Goal: Information Seeking & Learning: Learn about a topic

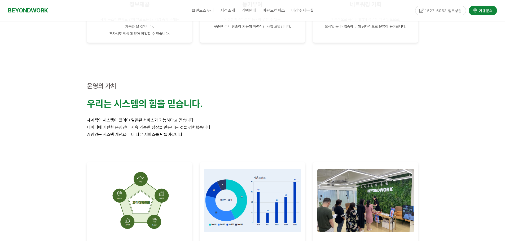
scroll to position [768, 0]
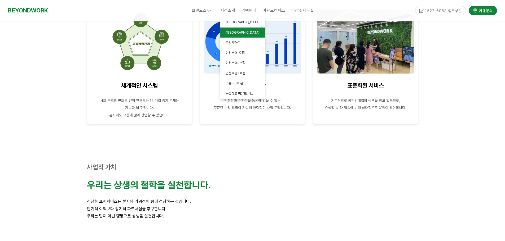
click at [236, 32] on span "[GEOGRAPHIC_DATA]" at bounding box center [243, 32] width 34 height 4
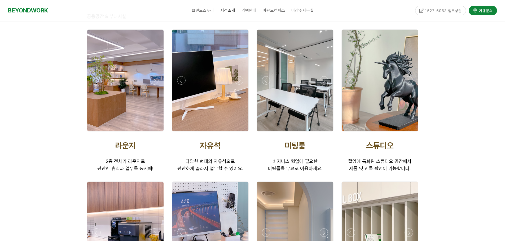
scroll to position [795, 0]
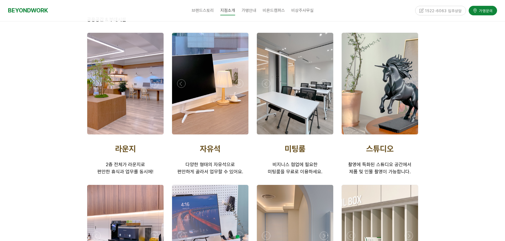
click at [299, 94] on div at bounding box center [295, 84] width 76 height 102
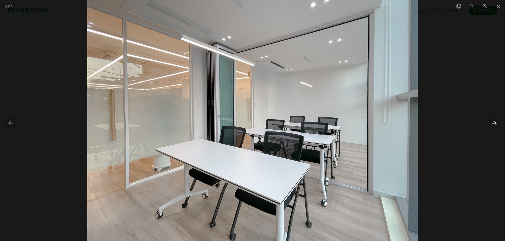
click at [497, 123] on div at bounding box center [493, 123] width 11 height 10
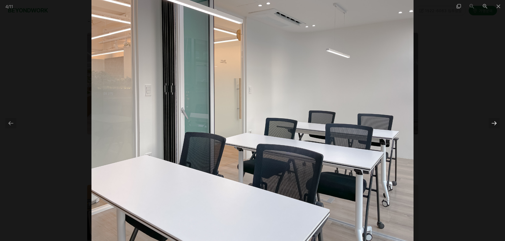
click at [497, 123] on div at bounding box center [493, 123] width 11 height 10
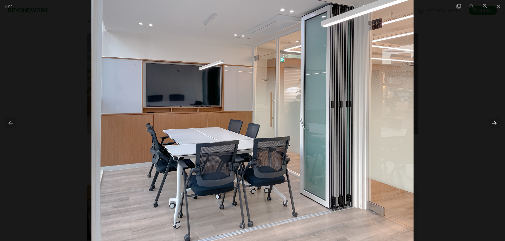
click at [497, 123] on div at bounding box center [493, 123] width 11 height 10
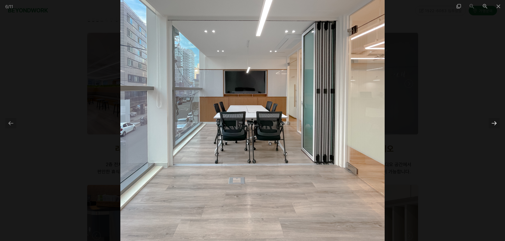
click at [497, 123] on div at bounding box center [493, 123] width 11 height 10
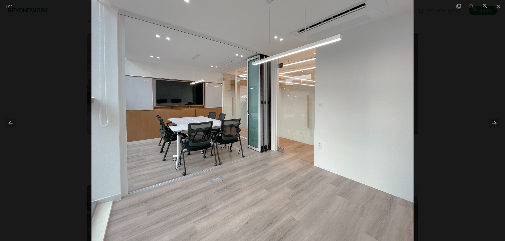
click at [473, 120] on div at bounding box center [252, 120] width 505 height 241
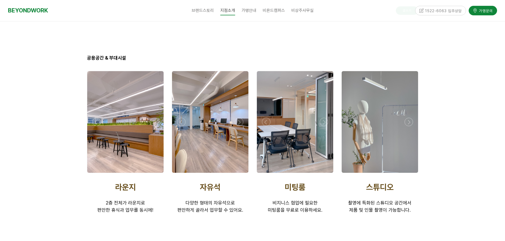
scroll to position [715, 0]
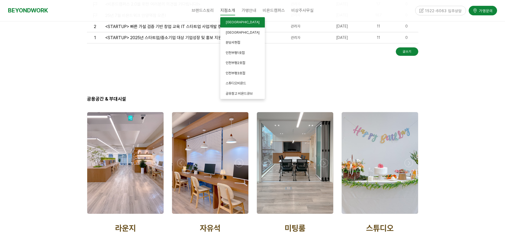
click at [235, 23] on span "[GEOGRAPHIC_DATA]" at bounding box center [243, 22] width 34 height 4
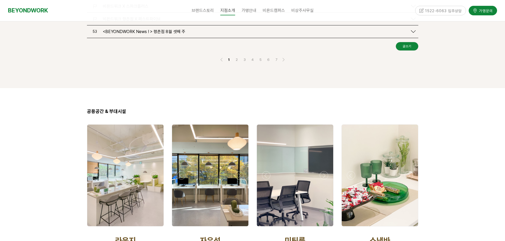
scroll to position [874, 0]
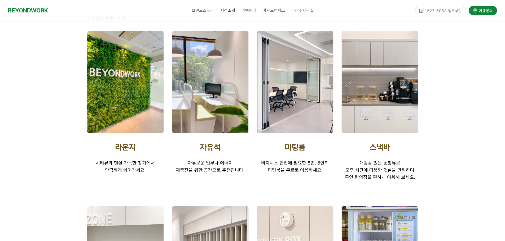
click at [315, 93] on div at bounding box center [295, 82] width 76 height 102
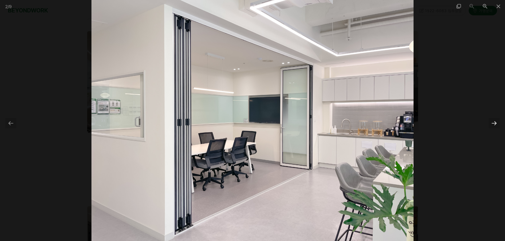
click at [493, 123] on div at bounding box center [493, 123] width 11 height 10
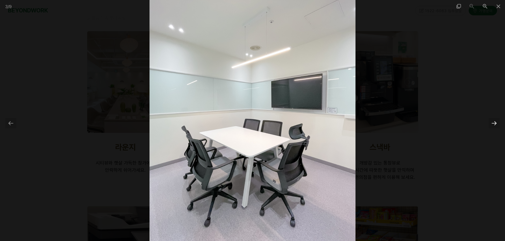
click at [493, 123] on div at bounding box center [493, 123] width 11 height 10
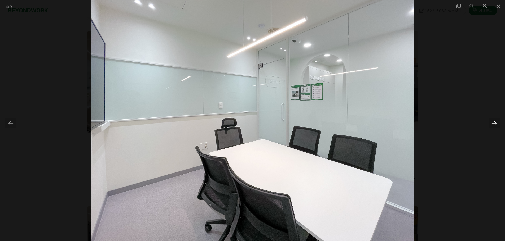
click at [493, 123] on div at bounding box center [493, 123] width 11 height 10
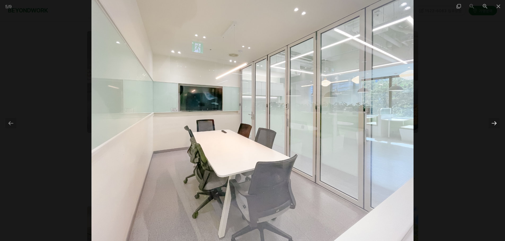
click at [493, 122] on div at bounding box center [493, 123] width 11 height 10
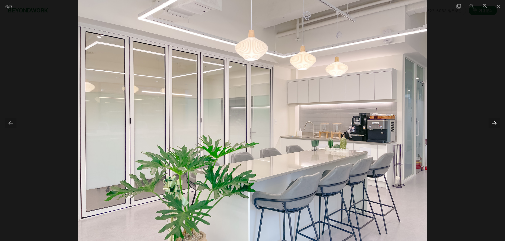
click at [498, 126] on div at bounding box center [493, 123] width 11 height 10
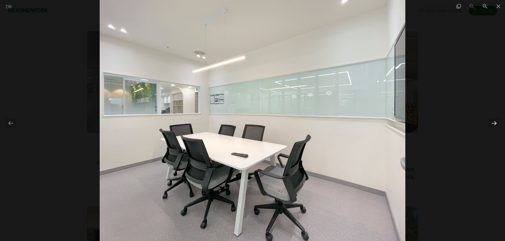
click at [492, 122] on div at bounding box center [493, 123] width 11 height 10
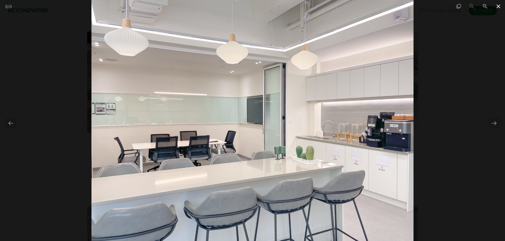
click at [496, 8] on span at bounding box center [498, 6] width 13 height 12
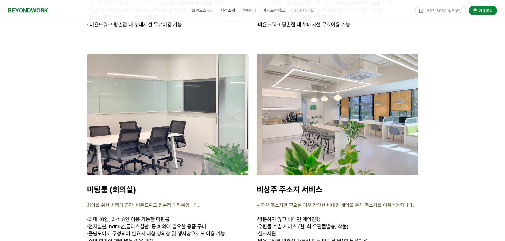
scroll to position [2014, 0]
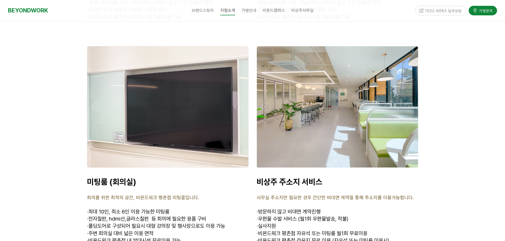
click at [170, 120] on div at bounding box center [167, 106] width 161 height 121
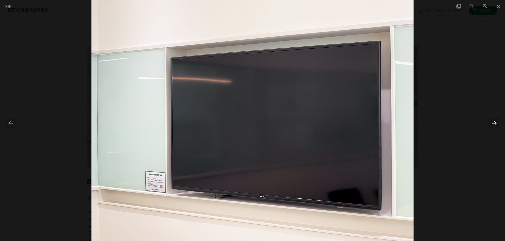
click at [489, 124] on div at bounding box center [493, 123] width 11 height 10
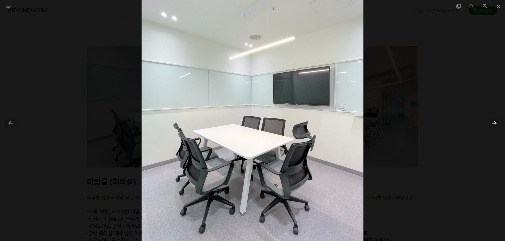
click at [490, 124] on div at bounding box center [493, 123] width 11 height 10
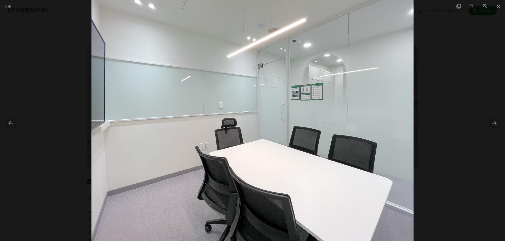
click at [20, 128] on div at bounding box center [252, 120] width 505 height 241
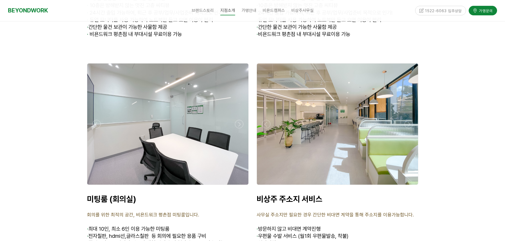
scroll to position [1987, 0]
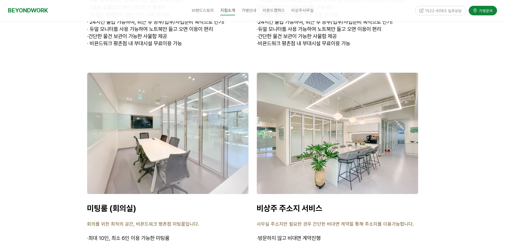
click at [95, 196] on div at bounding box center [168, 196] width 164 height 0
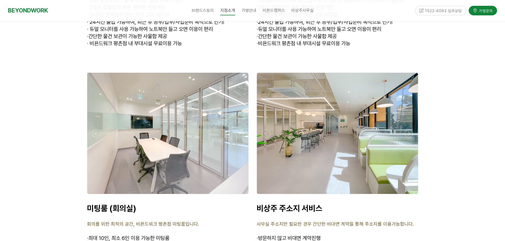
click at [241, 196] on div at bounding box center [168, 196] width 164 height 0
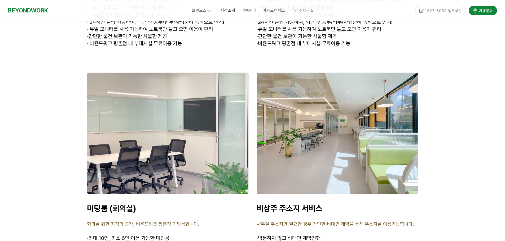
click at [97, 99] on div at bounding box center [168, 133] width 164 height 125
click at [98, 196] on div at bounding box center [168, 196] width 164 height 0
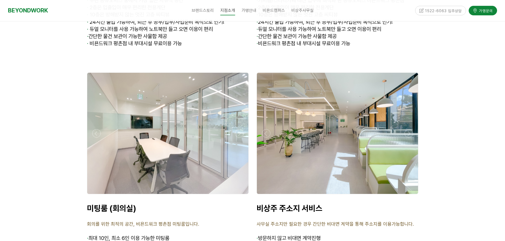
drag, startPoint x: 454, startPoint y: 161, endPoint x: 450, endPoint y: 161, distance: 3.5
click at [241, 97] on div at bounding box center [167, 133] width 161 height 121
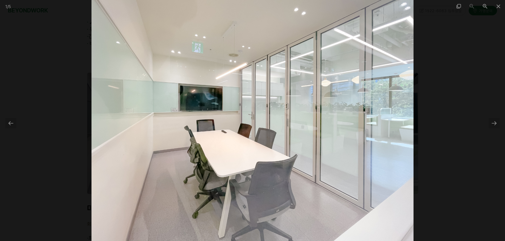
click at [489, 94] on div at bounding box center [252, 120] width 505 height 241
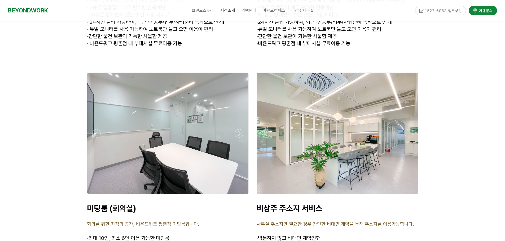
click at [238, 196] on div at bounding box center [168, 196] width 164 height 0
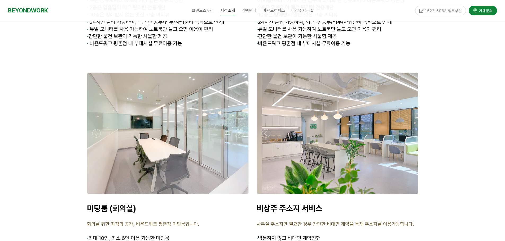
click at [238, 196] on div at bounding box center [168, 196] width 164 height 0
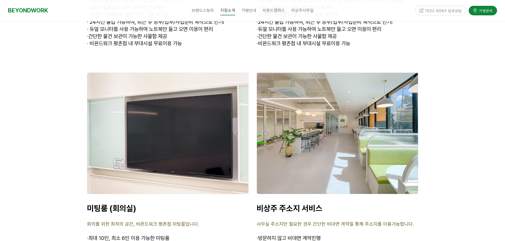
click at [238, 196] on div at bounding box center [168, 196] width 164 height 0
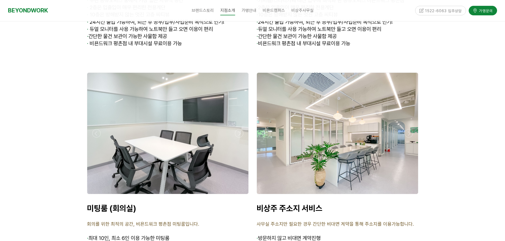
click at [238, 196] on div at bounding box center [168, 196] width 164 height 0
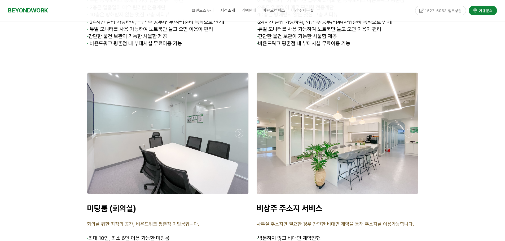
click at [238, 196] on div at bounding box center [168, 196] width 164 height 0
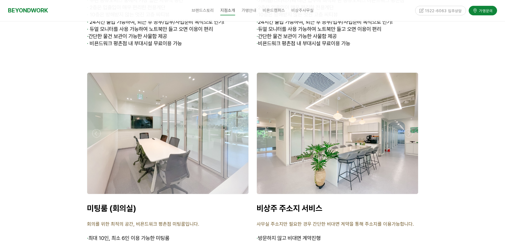
click at [238, 196] on div at bounding box center [168, 196] width 164 height 0
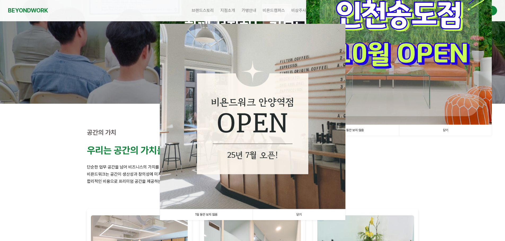
scroll to position [106, 0]
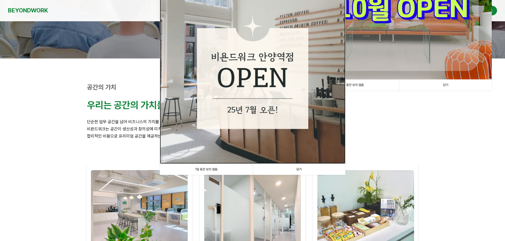
click at [227, 146] on img at bounding box center [252, 71] width 185 height 185
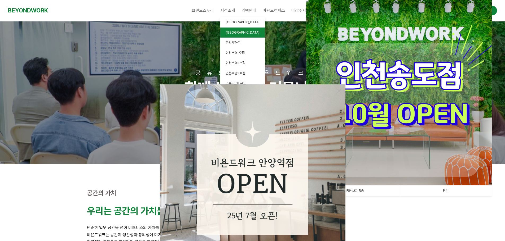
click at [239, 33] on link "[GEOGRAPHIC_DATA]" at bounding box center [242, 33] width 45 height 10
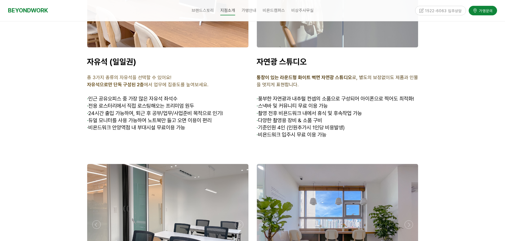
scroll to position [1858, 0]
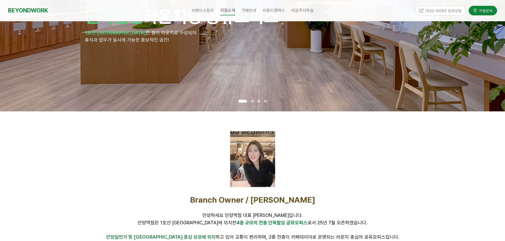
scroll to position [0, 0]
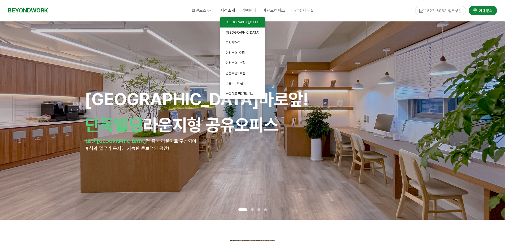
click at [232, 21] on span "[GEOGRAPHIC_DATA]" at bounding box center [243, 22] width 34 height 4
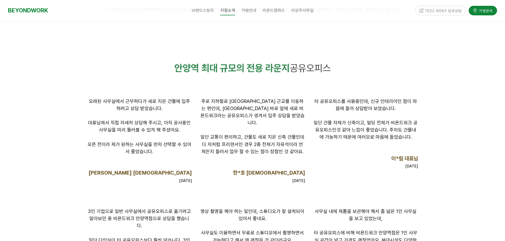
scroll to position [477, 0]
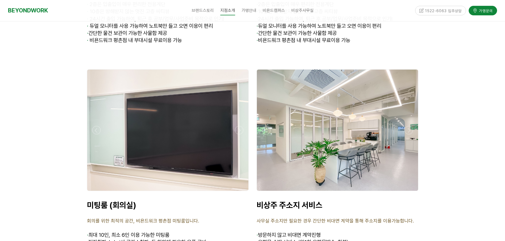
scroll to position [2067, 0]
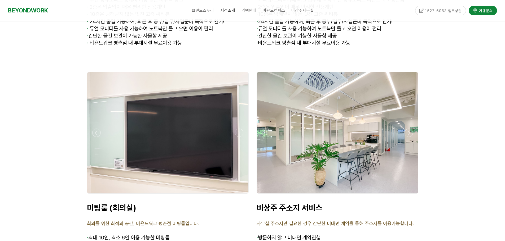
scroll to position [1987, 0]
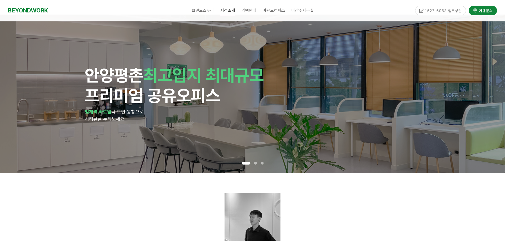
scroll to position [0, 0]
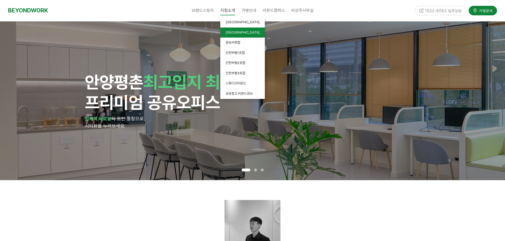
click at [227, 34] on link "[GEOGRAPHIC_DATA]" at bounding box center [242, 33] width 45 height 10
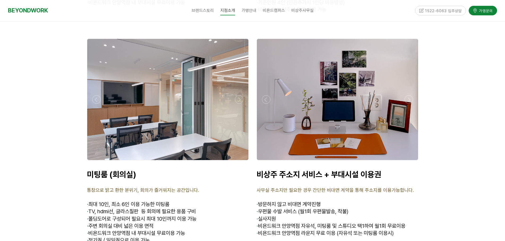
scroll to position [1897, 0]
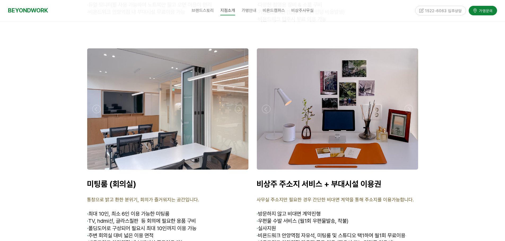
click at [97, 171] on div at bounding box center [168, 171] width 164 height 0
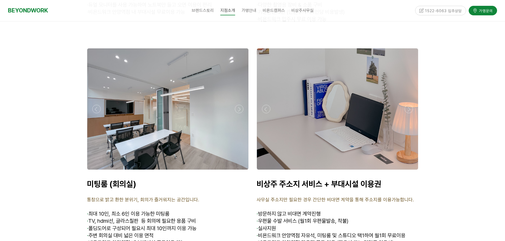
click at [240, 171] on div at bounding box center [168, 171] width 164 height 0
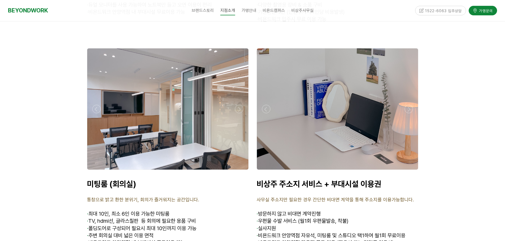
click at [240, 171] on div at bounding box center [168, 171] width 164 height 0
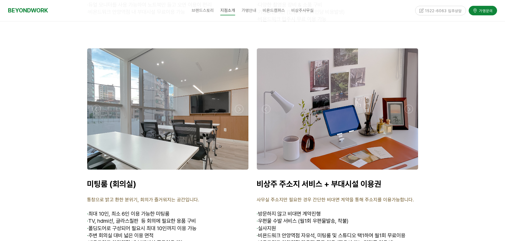
click at [102, 101] on div at bounding box center [167, 108] width 161 height 121
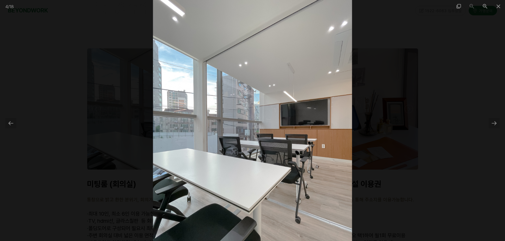
click at [65, 122] on div at bounding box center [252, 120] width 505 height 241
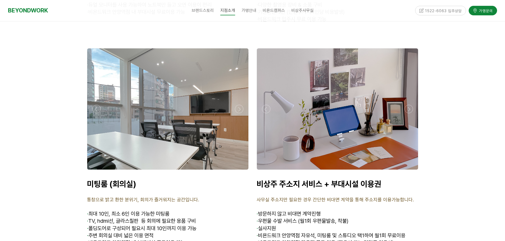
click at [97, 171] on div at bounding box center [168, 171] width 164 height 0
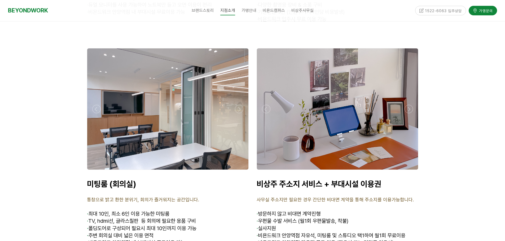
click at [97, 171] on div at bounding box center [168, 171] width 164 height 0
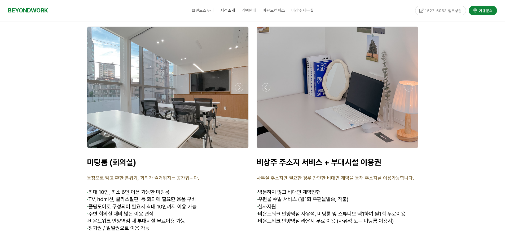
scroll to position [1924, 0]
